Goal: Transaction & Acquisition: Download file/media

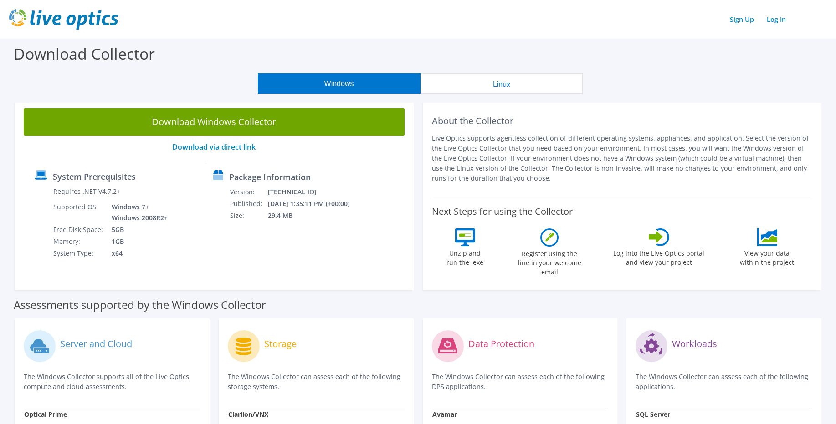
scroll to position [1688, 0]
click at [494, 88] on button "Linux" at bounding box center [501, 83] width 163 height 20
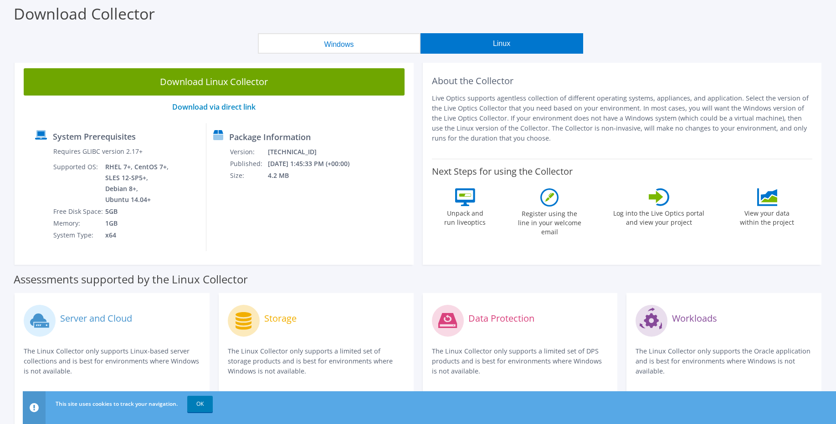
scroll to position [55, 0]
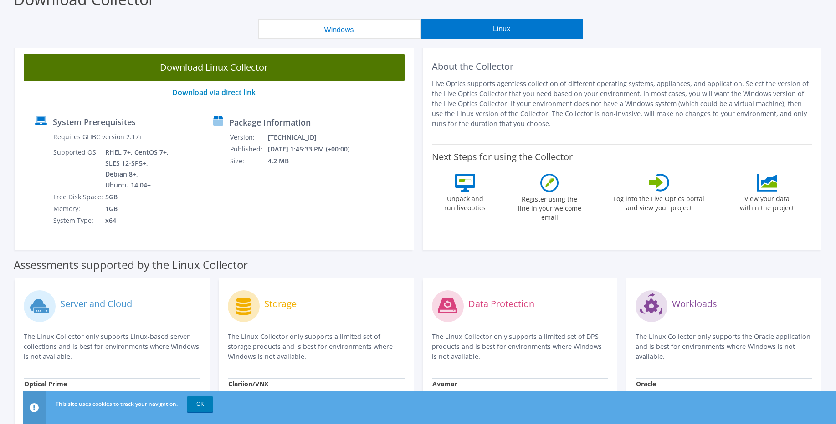
click at [231, 72] on link "Download Linux Collector" at bounding box center [214, 67] width 381 height 27
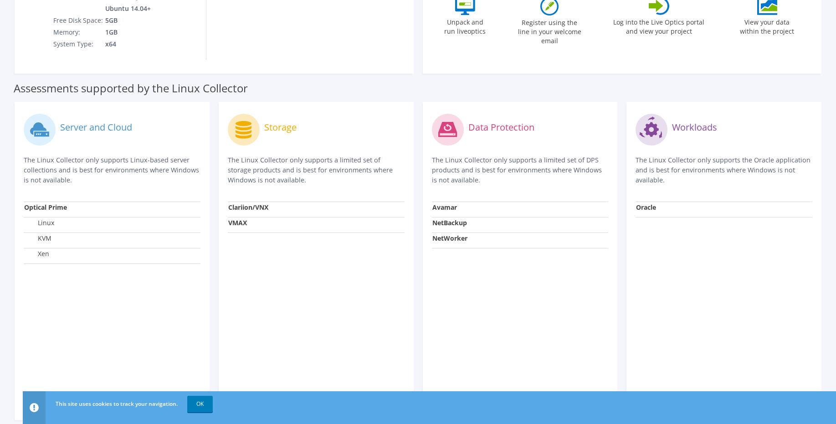
scroll to position [56, 0]
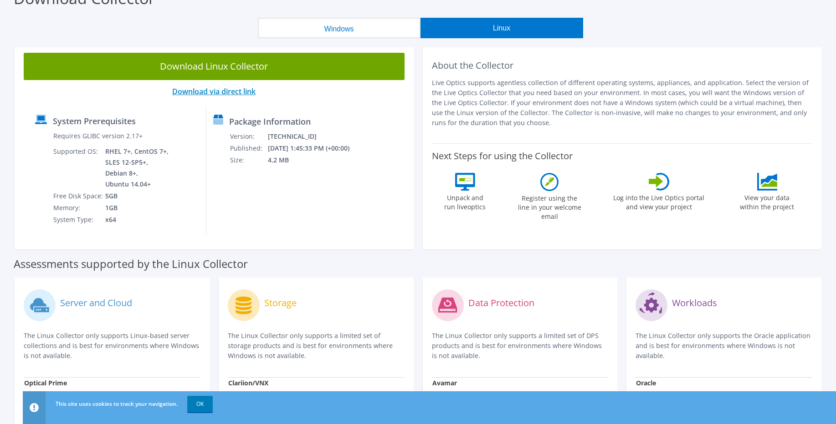
click at [192, 88] on link "Download via direct link" at bounding box center [213, 92] width 83 height 10
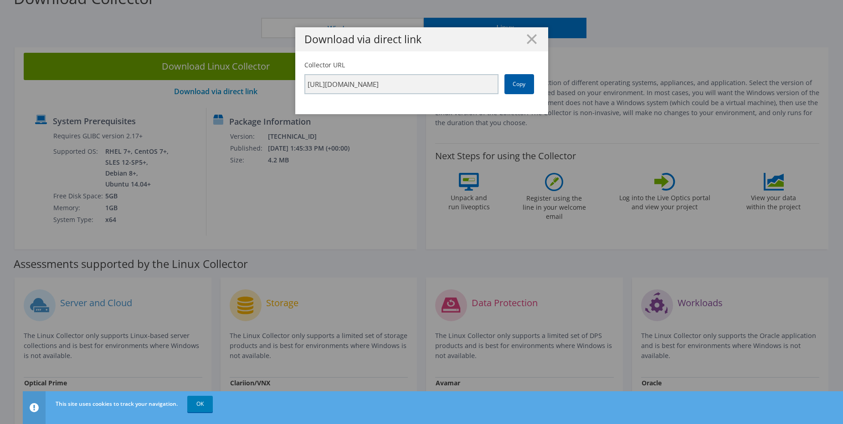
click at [514, 82] on link "Copy" at bounding box center [519, 84] width 30 height 20
type textarea "[URL][DOMAIN_NAME]"
click at [530, 37] on line at bounding box center [531, 39] width 9 height 9
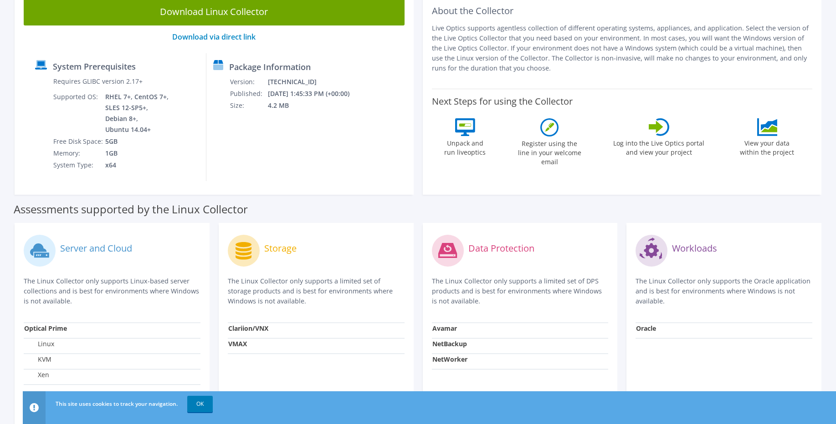
scroll to position [1, 0]
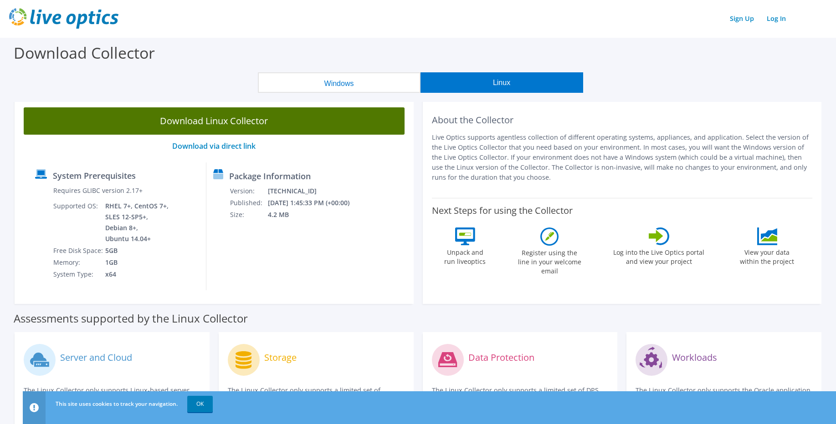
click at [212, 117] on link "Download Linux Collector" at bounding box center [214, 120] width 381 height 27
